Goal: Task Accomplishment & Management: Complete application form

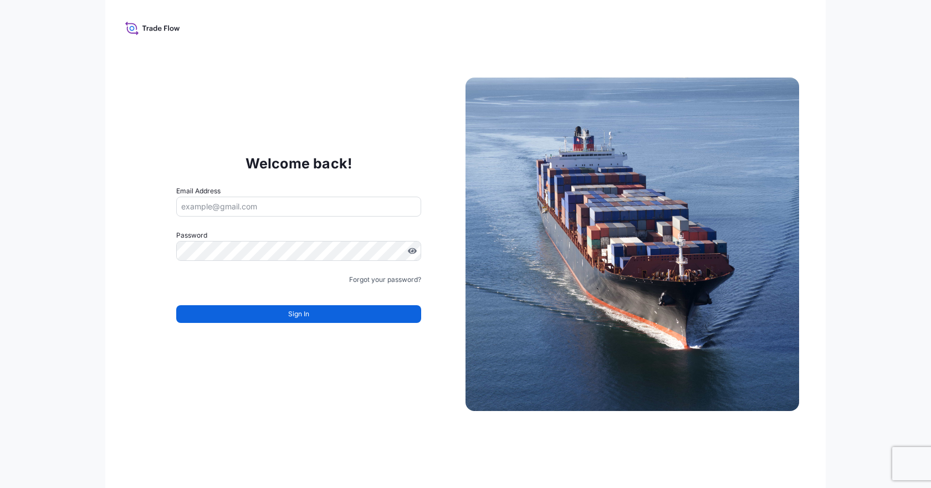
click at [288, 210] on input "Email Address" at bounding box center [298, 207] width 245 height 20
drag, startPoint x: 839, startPoint y: 0, endPoint x: 303, endPoint y: 406, distance: 672.7
click at [303, 403] on div "Welcome back! Email Address Password Must include: Upper & lower case letters S…" at bounding box center [465, 244] width 721 height 488
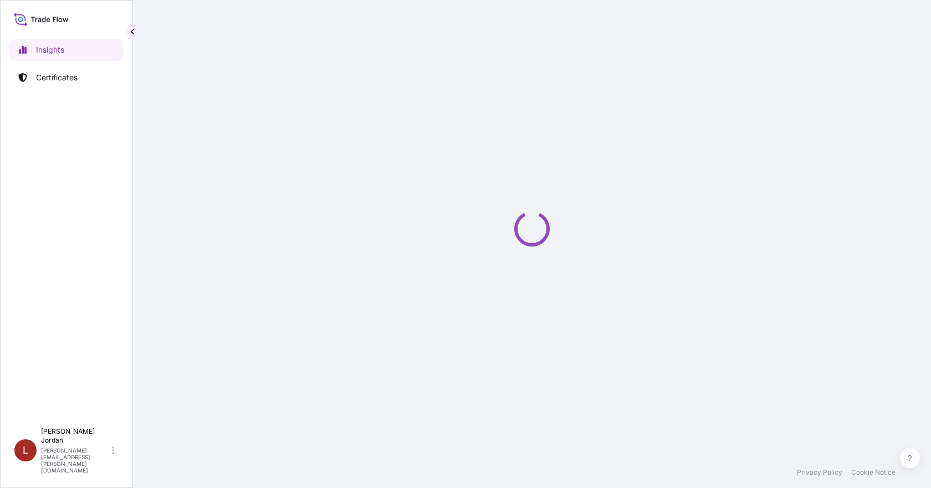
select select "2025"
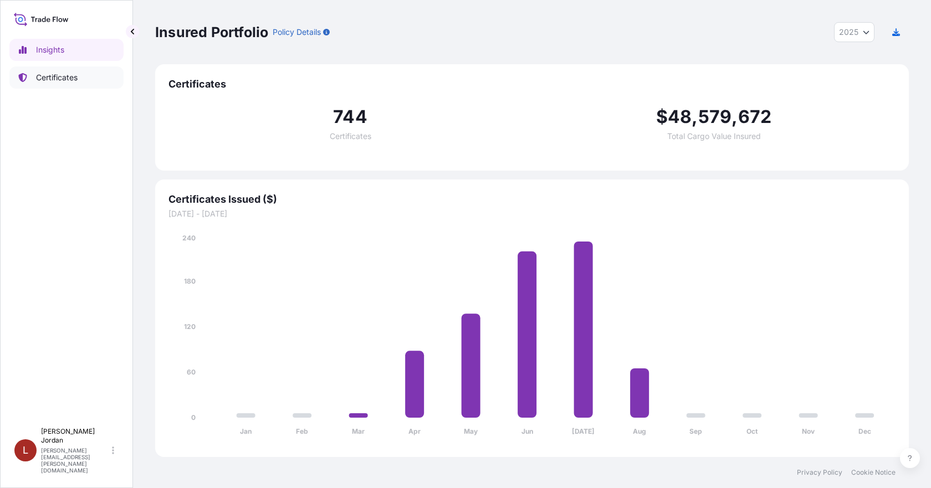
click at [72, 77] on p "Certificates" at bounding box center [57, 77] width 42 height 11
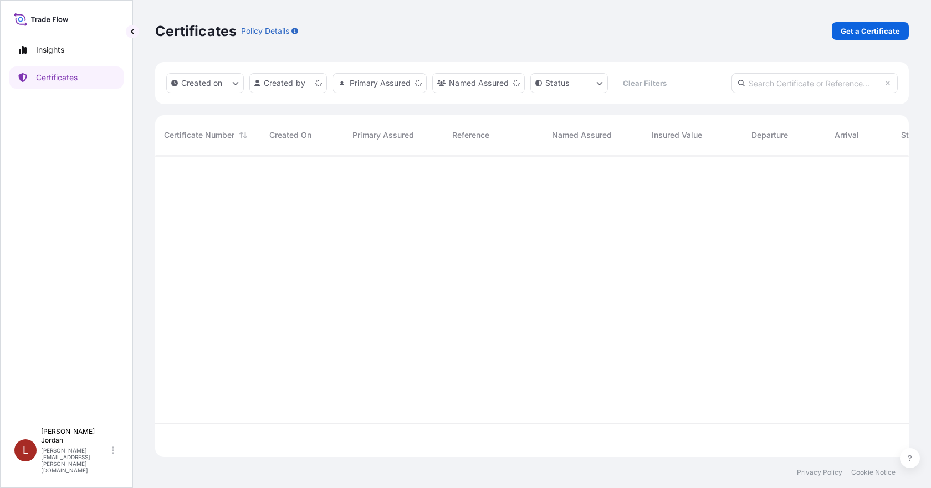
scroll to position [300, 746]
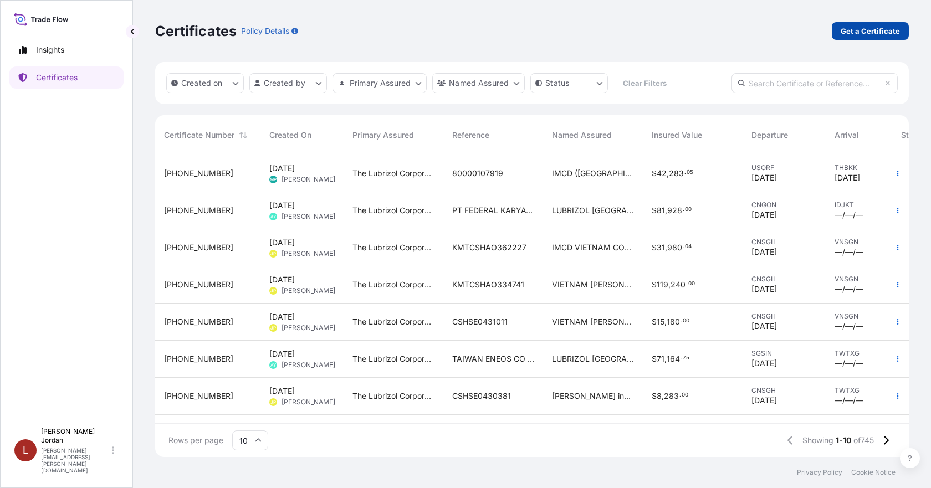
click at [866, 30] on p "Get a Certificate" at bounding box center [870, 31] width 59 height 11
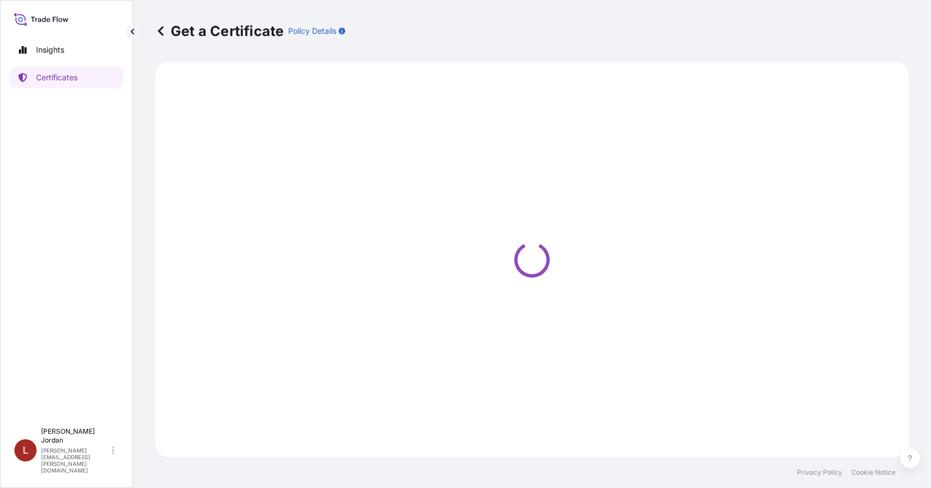
select select "Barge"
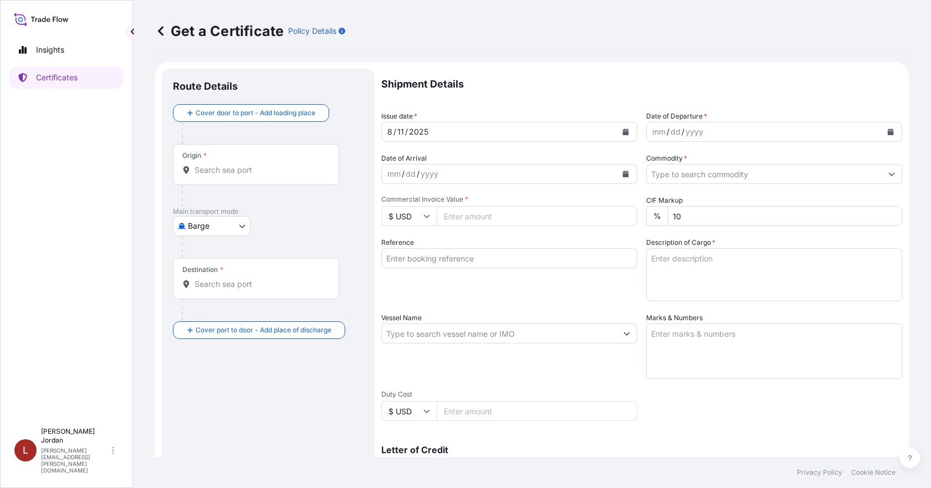
click at [888, 131] on button "Calendar" at bounding box center [891, 132] width 18 height 18
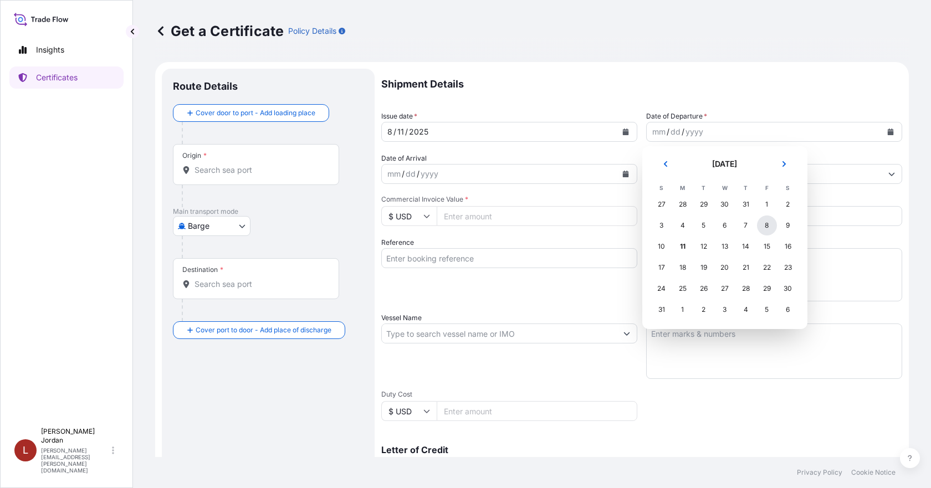
click at [764, 227] on div "8" at bounding box center [767, 226] width 20 height 20
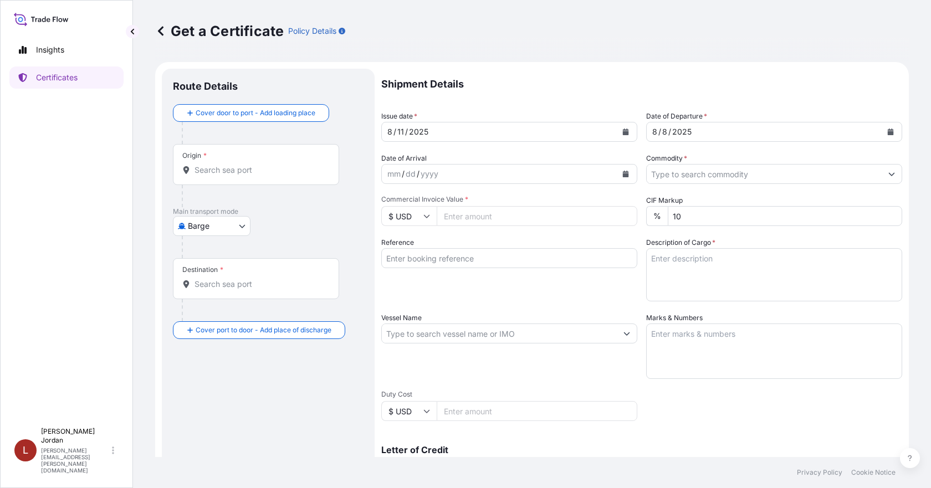
click at [717, 172] on input "Commodity *" at bounding box center [764, 174] width 235 height 20
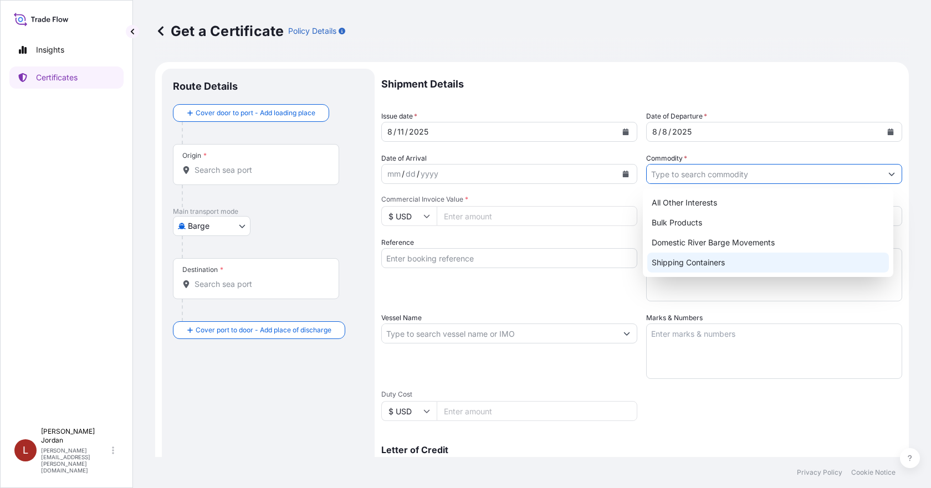
click at [704, 260] on div "Shipping Containers" at bounding box center [769, 263] width 242 height 20
type input "Shipping Containers"
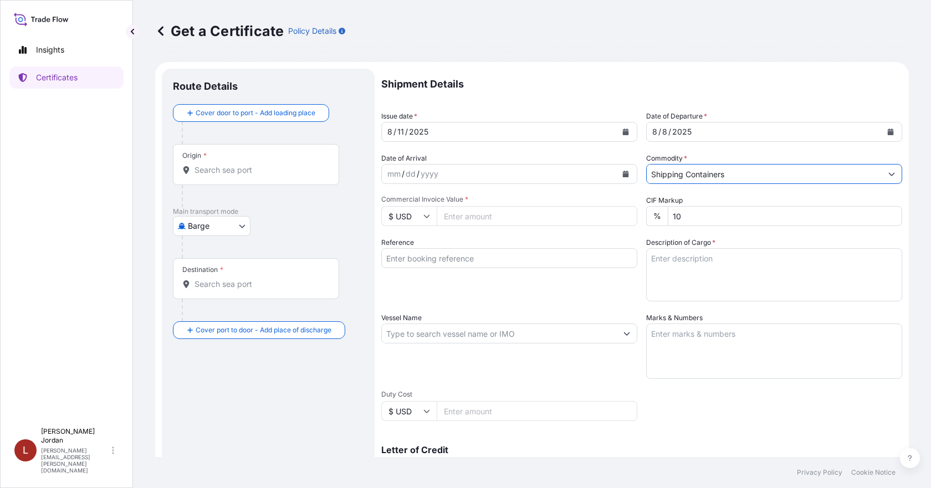
click at [718, 267] on textarea "Description of Cargo *" at bounding box center [774, 274] width 256 height 53
paste textarea "10015969, NOVERITE(TM) GP240 POLYMER_B"
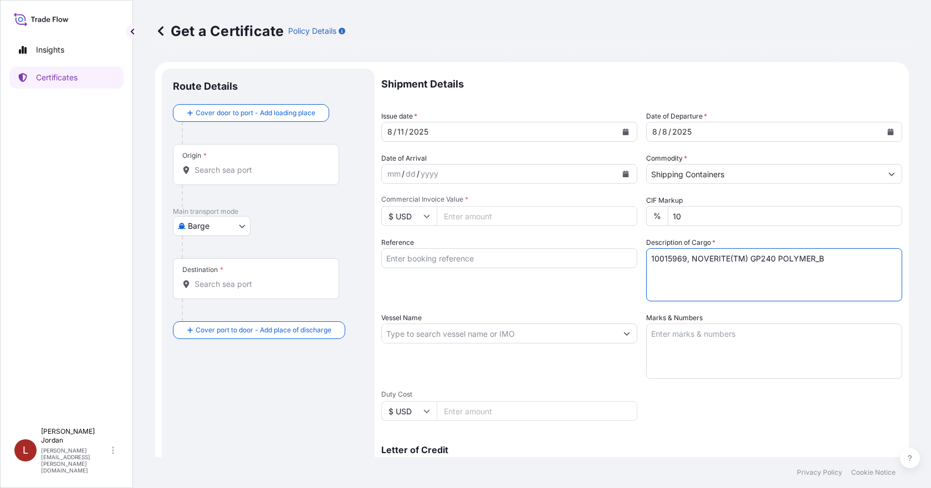
type textarea "10015969, NOVERITE(TM) GP240 POLYMER_B"
click at [471, 217] on input "Commercial Invoice Value *" at bounding box center [537, 216] width 201 height 20
paste input "52739.44"
type input "52739.44"
click at [502, 233] on div "Shipment Details Issue date * [DATE] Date of Departure * [DATE] Date of Arrival…" at bounding box center [641, 333] width 521 height 528
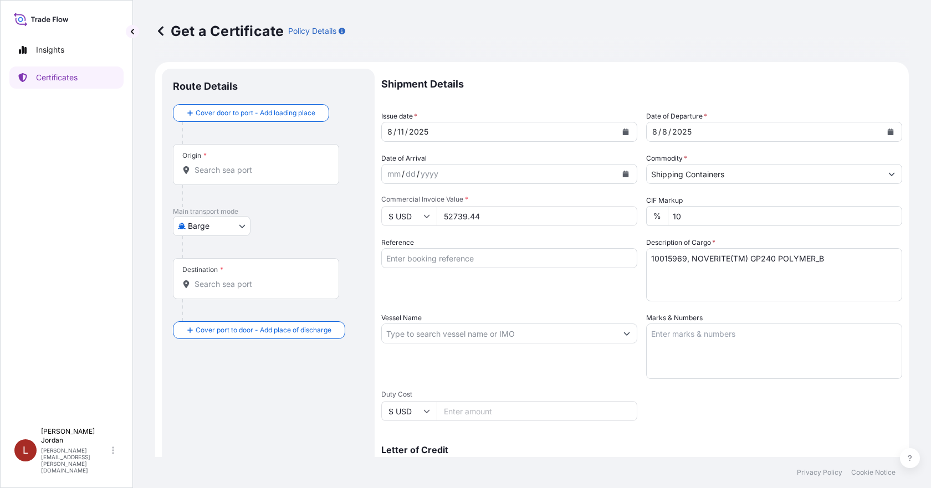
click at [500, 256] on input "Reference" at bounding box center [509, 258] width 256 height 20
click at [467, 252] on input "Reference" at bounding box center [509, 258] width 256 height 20
paste input "80000108270"
type input "80000108270"
click at [586, 290] on div "Reference 80000108270" at bounding box center [509, 269] width 256 height 64
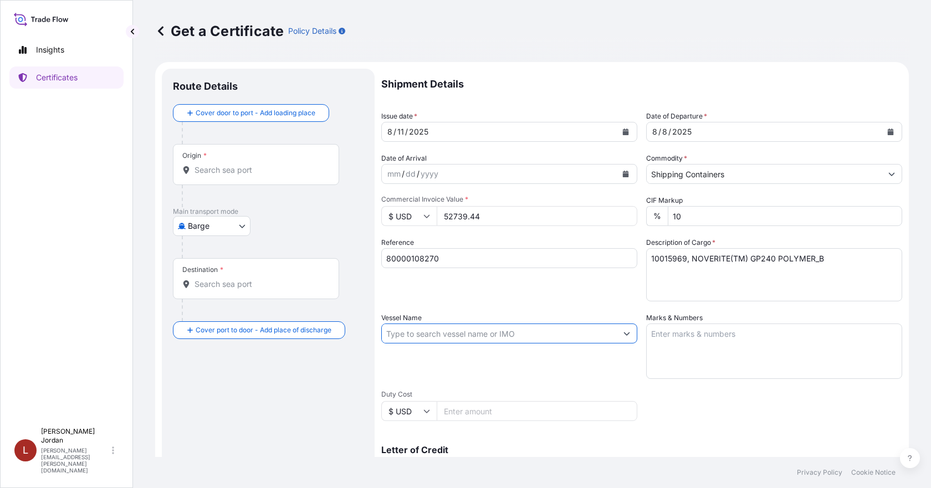
click at [601, 338] on input "Vessel Name" at bounding box center [499, 334] width 235 height 20
click at [442, 325] on input "Vessel Name" at bounding box center [499, 334] width 235 height 20
click at [471, 331] on input "Vessel Name" at bounding box center [499, 334] width 235 height 20
click at [624, 331] on icon "Show suggestions" at bounding box center [627, 333] width 7 height 7
click at [466, 344] on div "Vessel Name" at bounding box center [509, 346] width 256 height 67
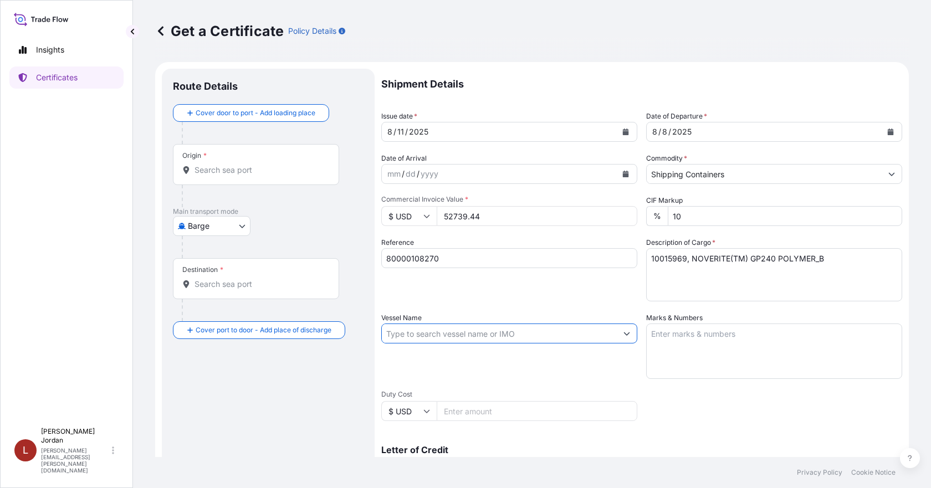
click at [450, 336] on input "Vessel Name" at bounding box center [499, 334] width 235 height 20
paste input "ONE MOTIVATOR"
type input "ONE MOTIVATOR"
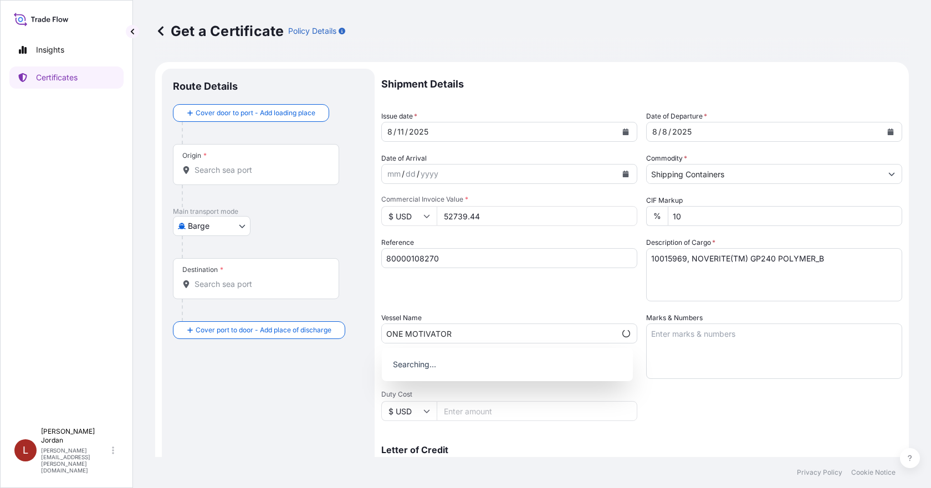
click at [512, 299] on div "Reference 80000108270" at bounding box center [509, 269] width 256 height 64
click at [758, 400] on div "Shipment Details Issue date * [DATE] Date of Departure * [DATE] Date of Arrival…" at bounding box center [641, 333] width 521 height 528
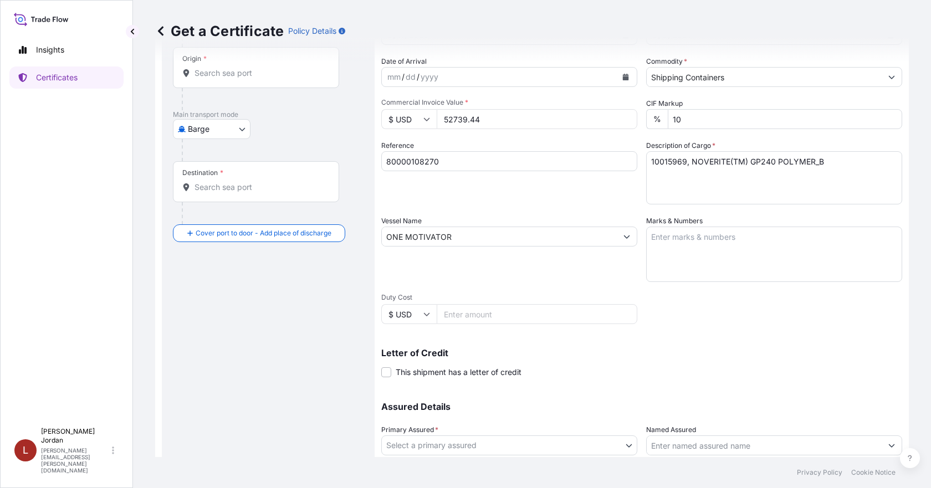
scroll to position [111, 0]
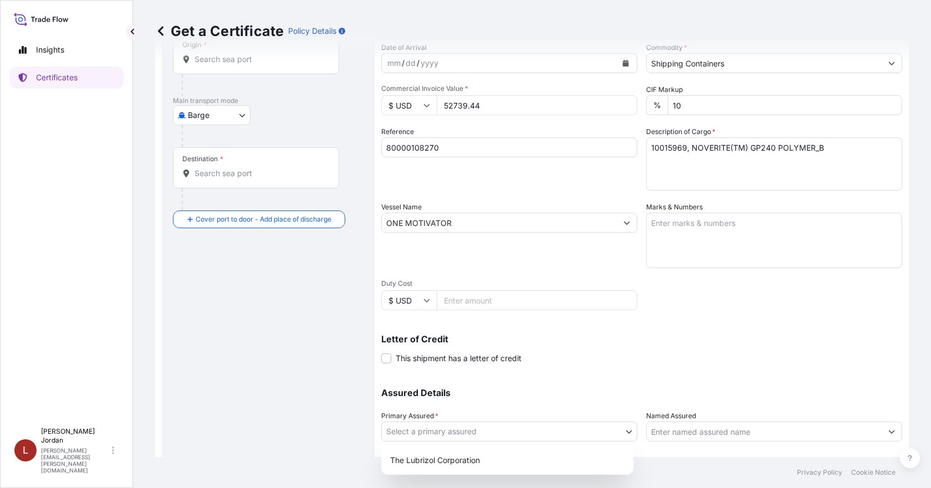
click at [541, 428] on body "Insights Certificates L [PERSON_NAME] [PERSON_NAME][EMAIL_ADDRESS][PERSON_NAME]…" at bounding box center [465, 244] width 931 height 488
click at [522, 463] on div "The Lubrizol Corporation" at bounding box center [507, 461] width 243 height 20
select select "31566"
click at [683, 428] on input "Named Assured" at bounding box center [764, 432] width 235 height 20
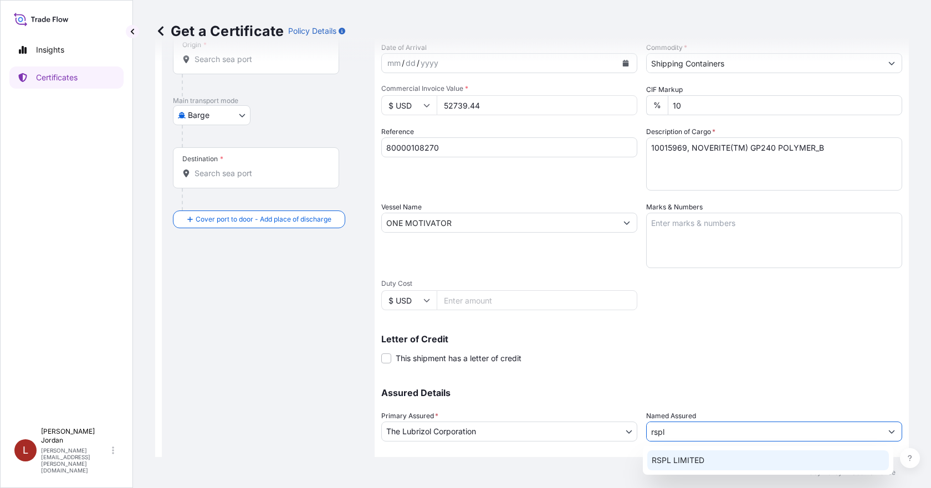
click at [703, 465] on span "RSPL LIMITED" at bounding box center [678, 460] width 53 height 11
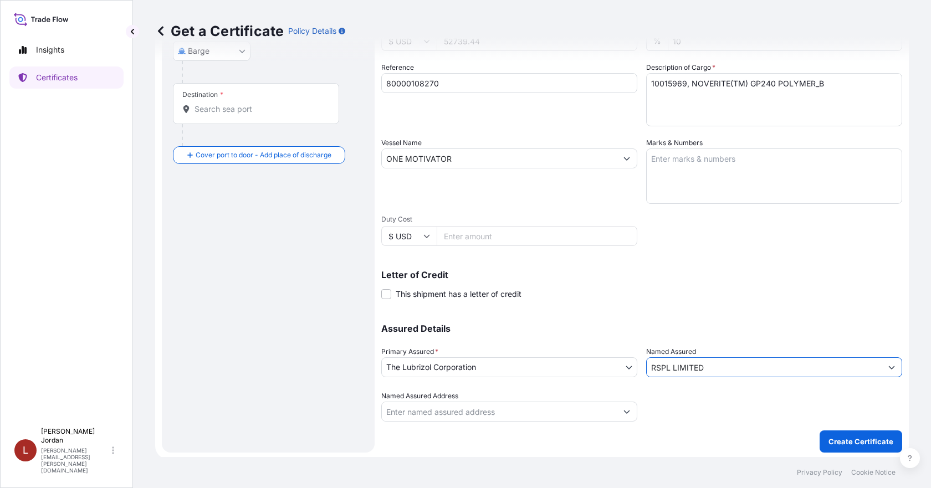
scroll to position [177, 0]
type input "RSPL LIMITED"
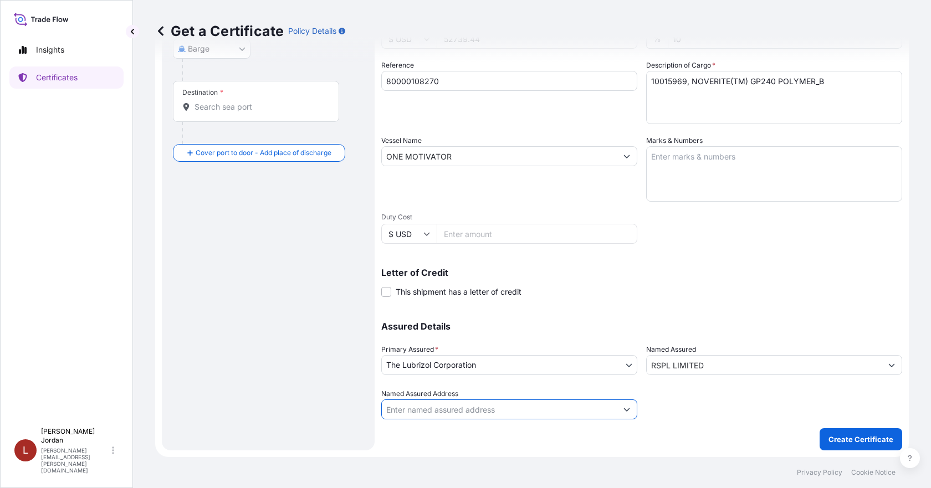
click at [530, 410] on input "Named Assured Address" at bounding box center [499, 410] width 235 height 20
click at [625, 408] on icon "Show suggestions" at bounding box center [627, 409] width 7 height 7
type input "p"
click at [626, 410] on button "Show suggestions" at bounding box center [627, 410] width 20 height 20
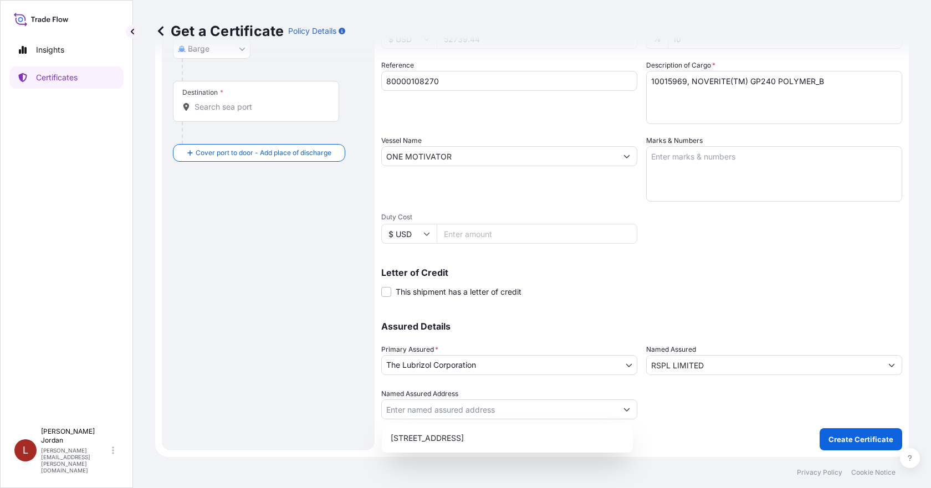
click at [655, 405] on div at bounding box center [774, 404] width 256 height 31
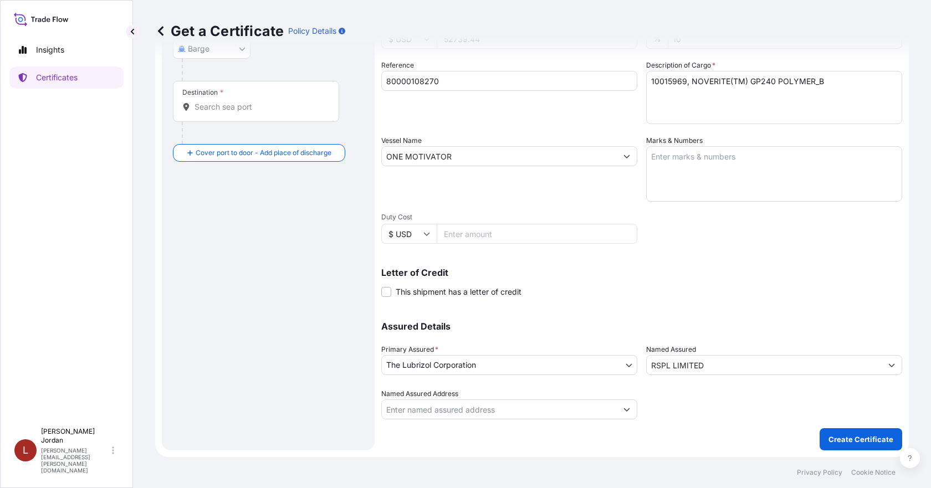
click at [624, 412] on icon "Show suggestions" at bounding box center [627, 409] width 7 height 7
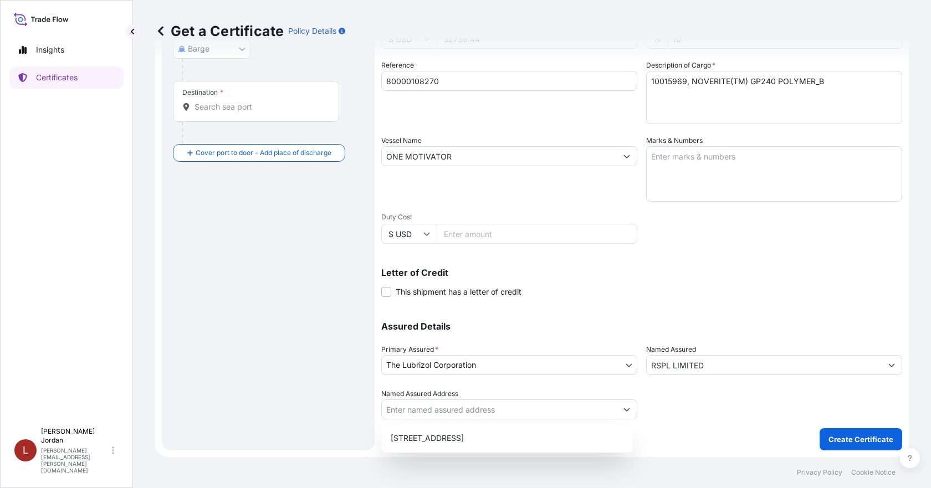
click at [669, 412] on div at bounding box center [774, 404] width 256 height 31
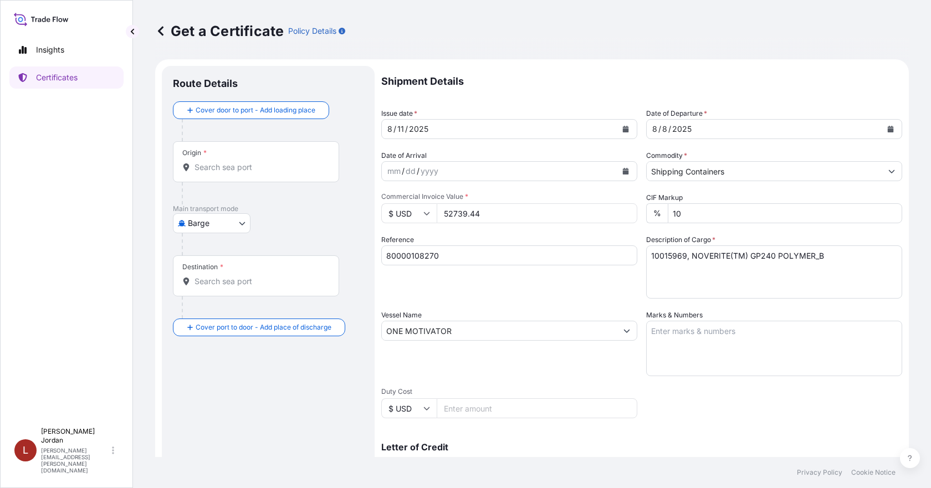
scroll to position [0, 0]
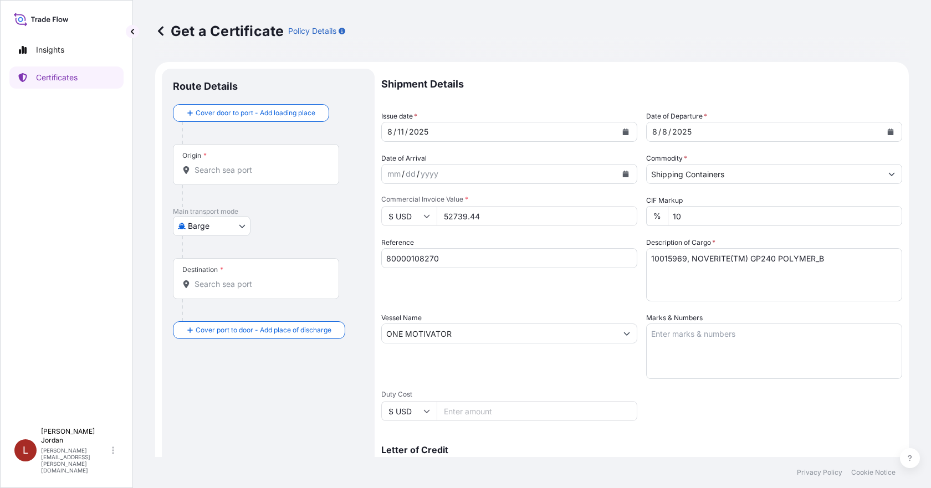
click at [213, 186] on div at bounding box center [260, 196] width 157 height 22
drag, startPoint x: 220, startPoint y: 174, endPoint x: 226, endPoint y: 172, distance: 5.7
click at [221, 174] on input "Origin *" at bounding box center [260, 170] width 131 height 11
paste input "[GEOGRAPHIC_DATA], [GEOGRAPHIC_DATA],"
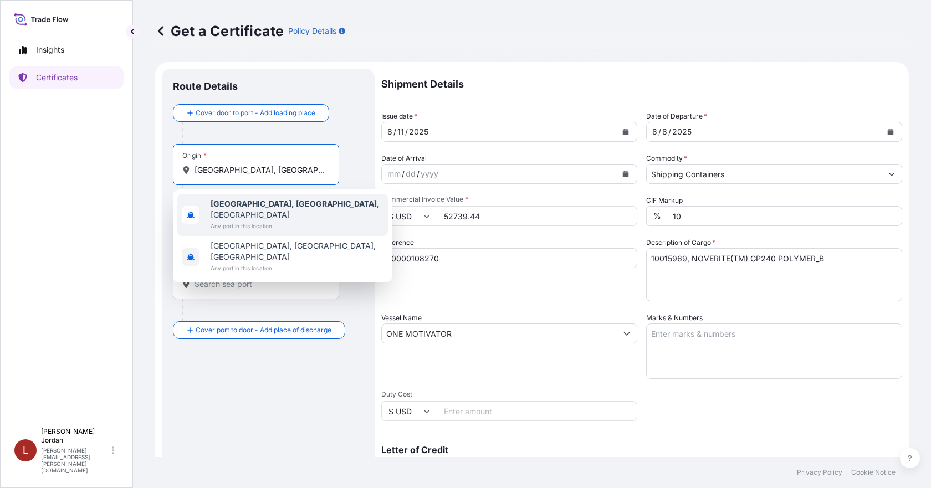
click at [310, 208] on div "[GEOGRAPHIC_DATA], [GEOGRAPHIC_DATA], [GEOGRAPHIC_DATA] Any port in this locati…" at bounding box center [282, 215] width 211 height 42
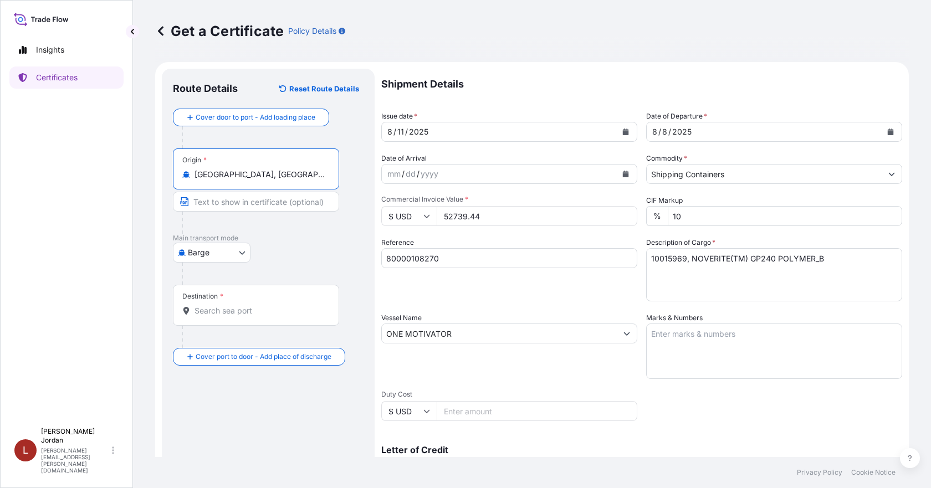
type input "[GEOGRAPHIC_DATA], [GEOGRAPHIC_DATA], [GEOGRAPHIC_DATA]"
click at [210, 305] on input "Destination *" at bounding box center [260, 310] width 131 height 11
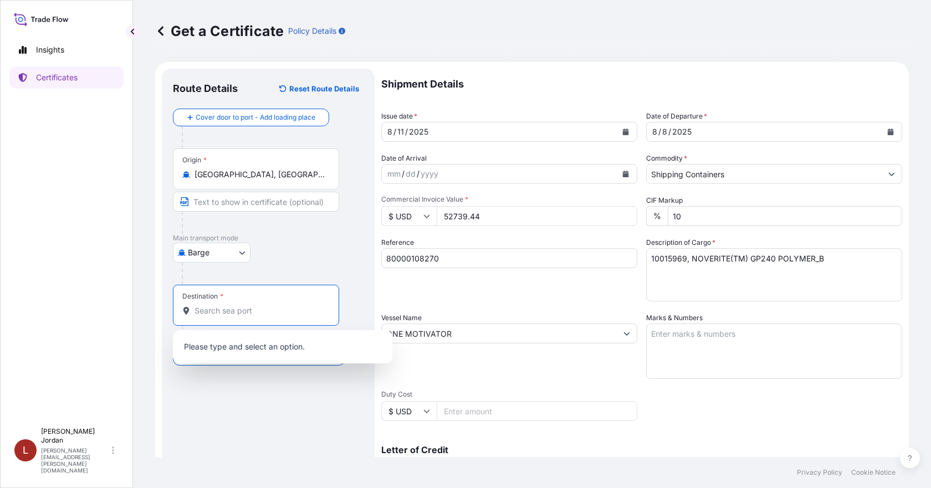
paste input "NHAVA SHEVA,"
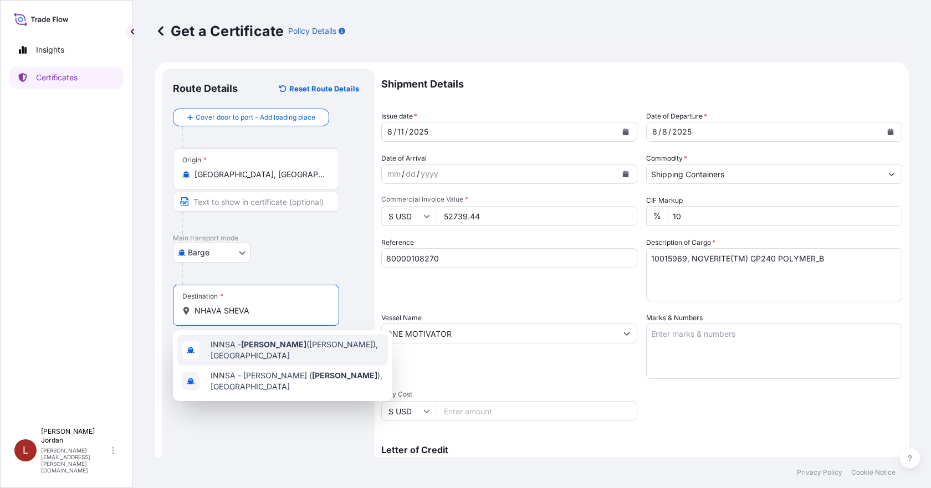
click at [313, 359] on span "INNSA - [GEOGRAPHIC_DATA] ([PERSON_NAME]), [GEOGRAPHIC_DATA]" at bounding box center [297, 350] width 173 height 22
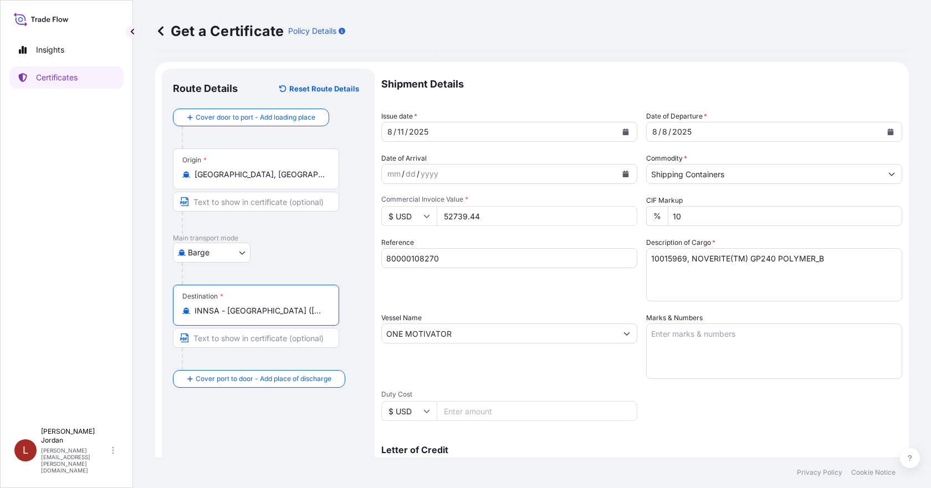
type input "INNSA - [GEOGRAPHIC_DATA] ([PERSON_NAME]), [GEOGRAPHIC_DATA]"
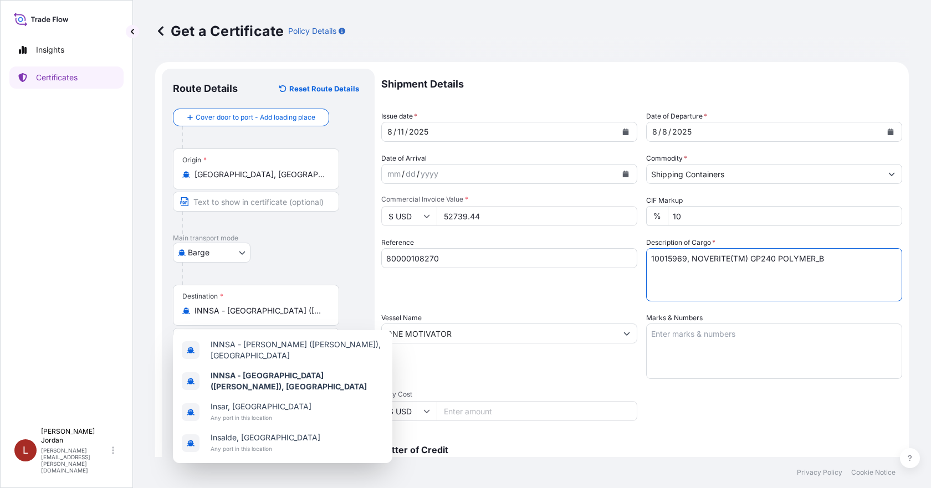
drag, startPoint x: 850, startPoint y: 253, endPoint x: 629, endPoint y: 239, distance: 222.2
click at [630, 239] on div "Shipment Details Issue date * [DATE] Date of Departure * [DATE] Date of Arrival…" at bounding box center [641, 333] width 521 height 528
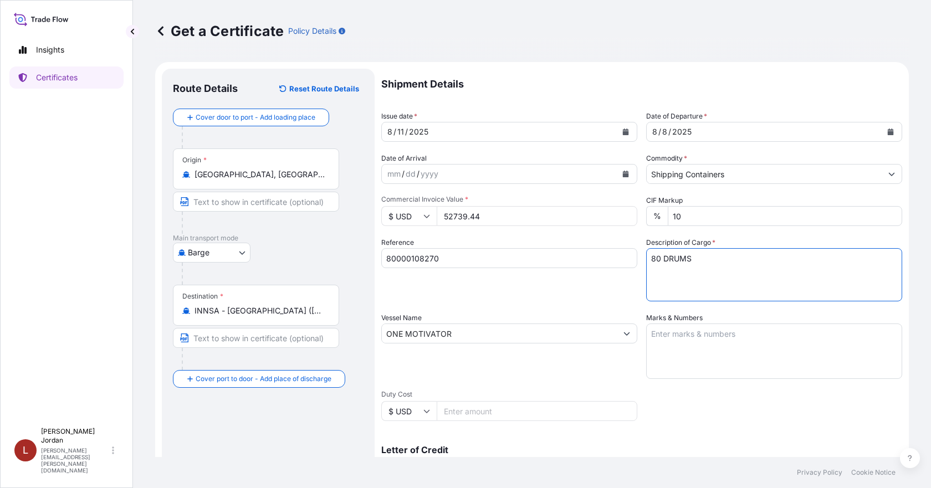
paste textarea "10015969, NOVERITE(TM) GP240 POLYMER_B NOVERITE GP240 POLYMER, 57G P OH LRB Not…"
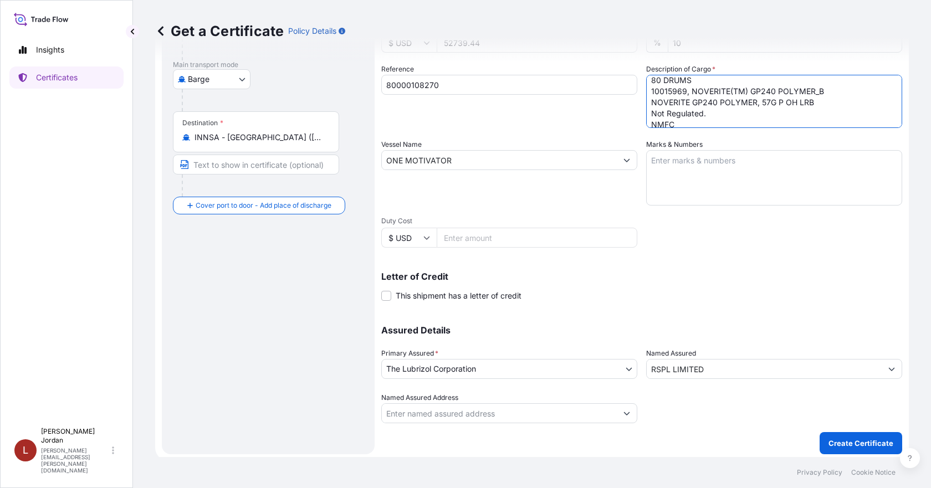
scroll to position [177, 0]
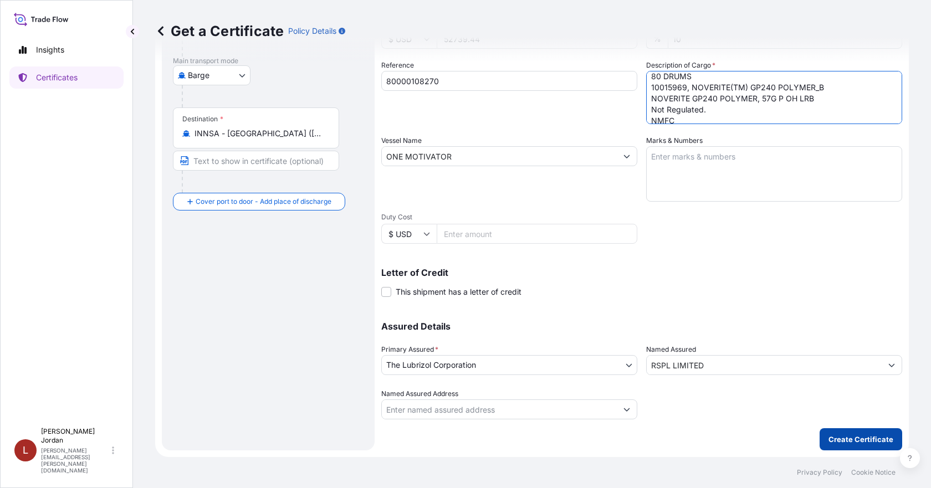
type textarea "80 DRUMS 10015969, NOVERITE(TM) GP240 POLYMER_B NOVERITE GP240 POLYMER, 57G P O…"
click at [840, 440] on p "Create Certificate" at bounding box center [861, 439] width 65 height 11
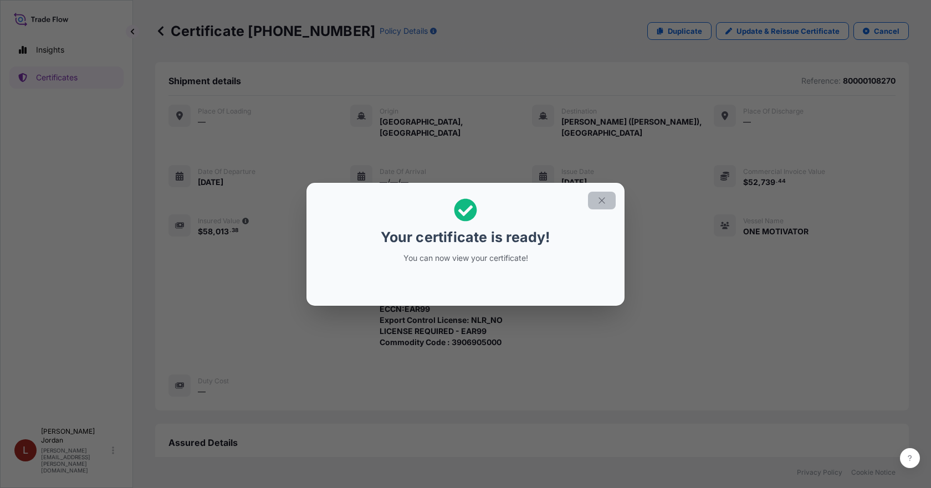
click at [603, 199] on icon "button" at bounding box center [602, 200] width 6 height 6
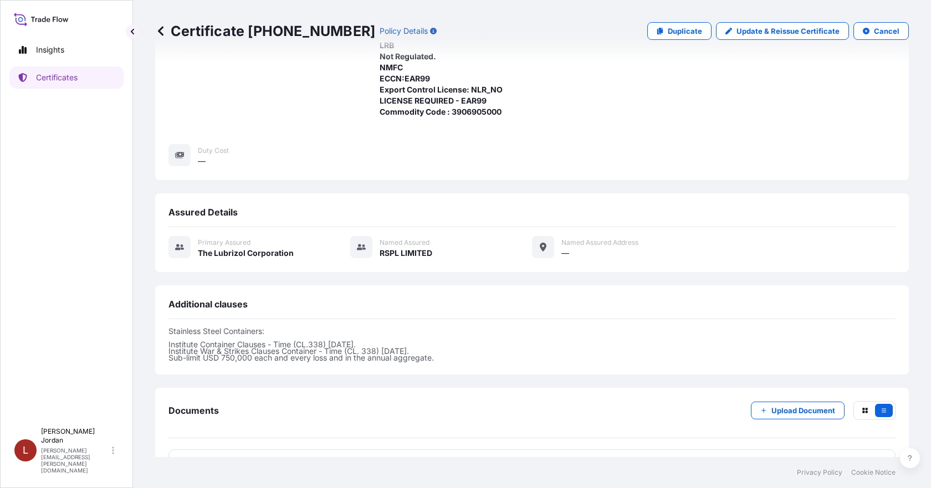
scroll to position [254, 0]
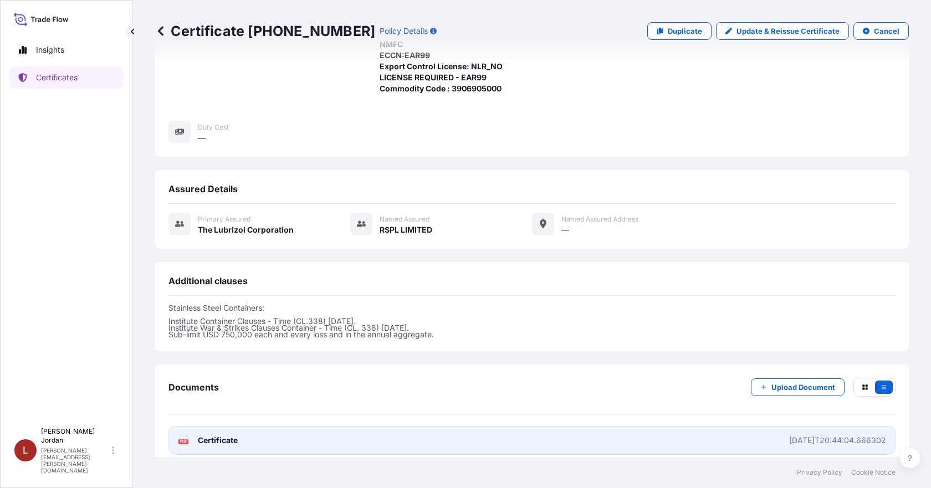
click at [727, 428] on link "PDF Certificate [DATE]T20:44:04.666302" at bounding box center [532, 440] width 727 height 29
